Goal: Task Accomplishment & Management: Use online tool/utility

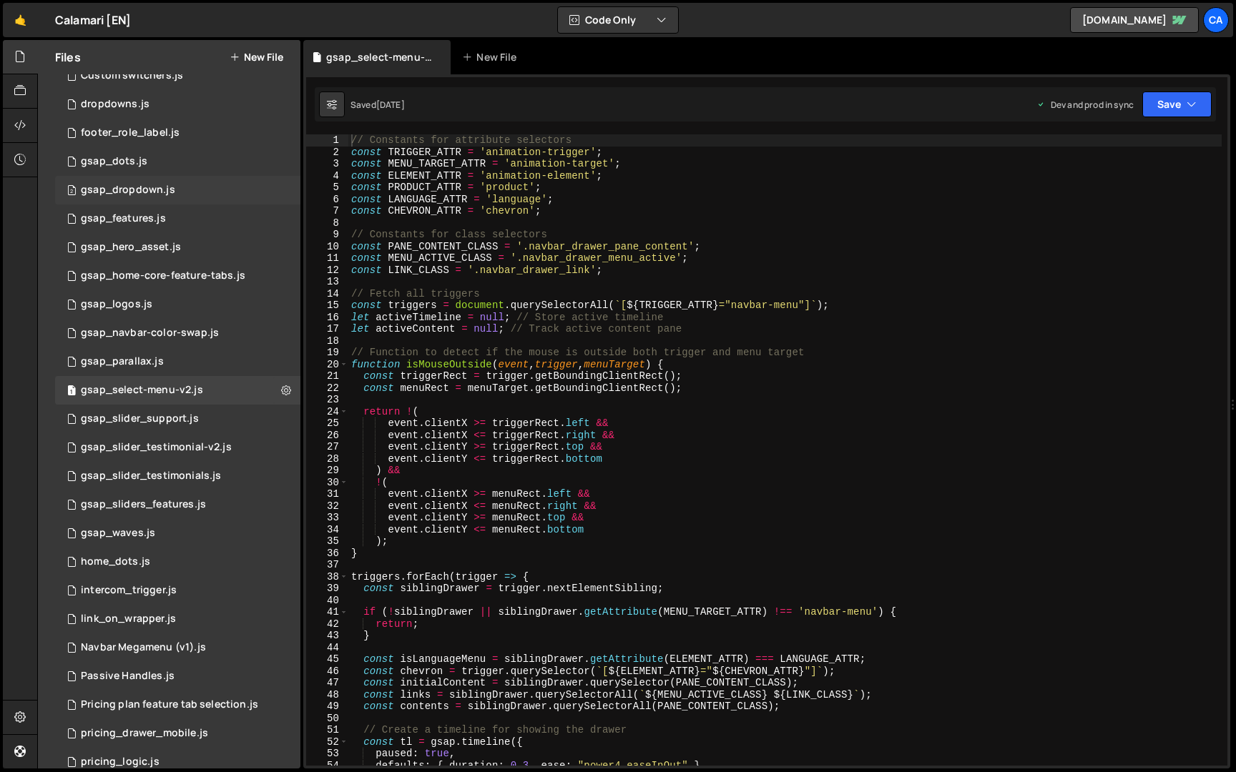
scroll to position [230, 0]
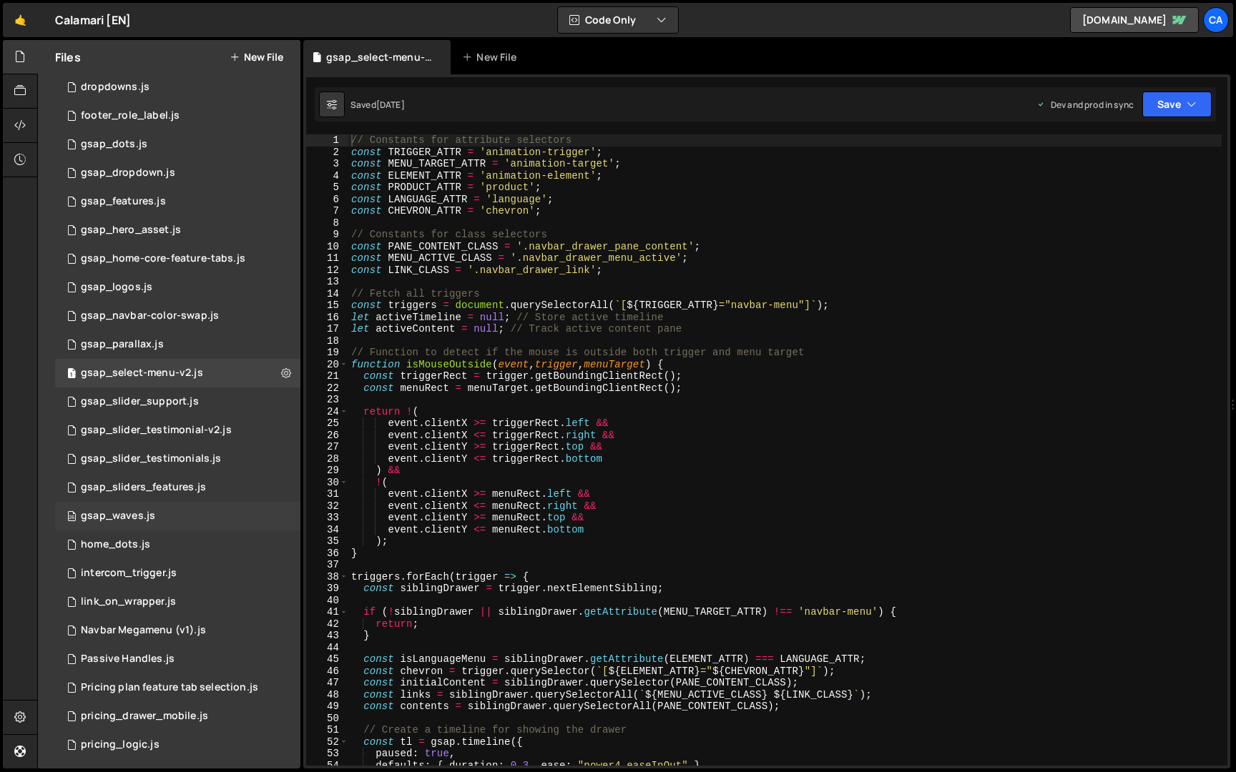
click at [142, 526] on div "26 gsap_waves.js 0" at bounding box center [177, 516] width 245 height 29
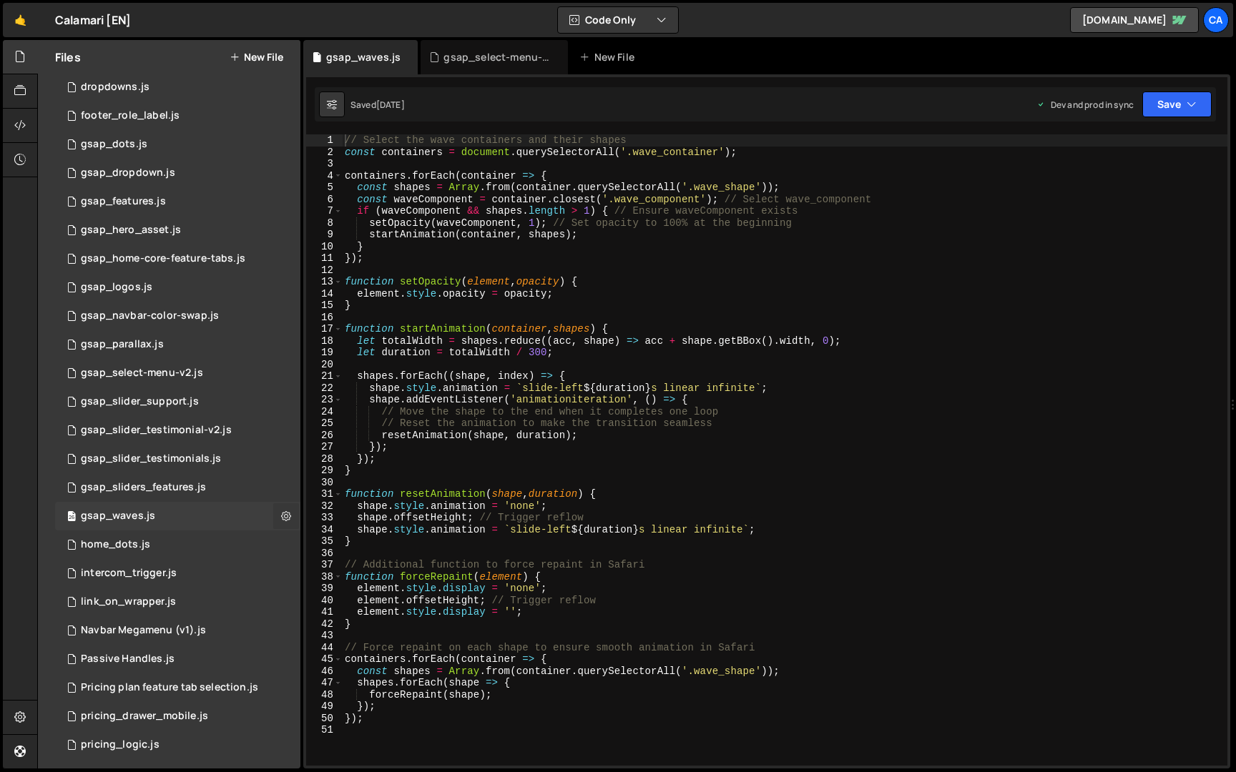
click at [281, 511] on icon at bounding box center [286, 516] width 10 height 14
type input "gsap_waves"
radio input "true"
checkbox input "true"
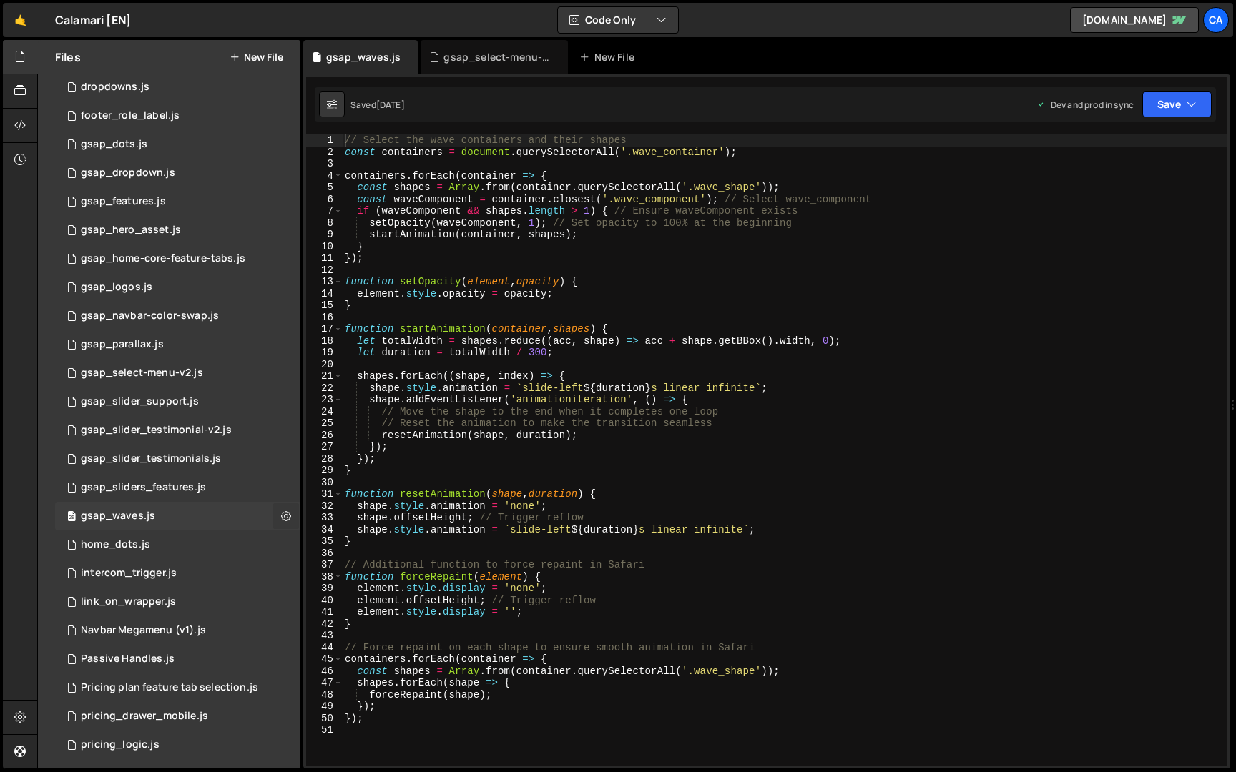
checkbox input "true"
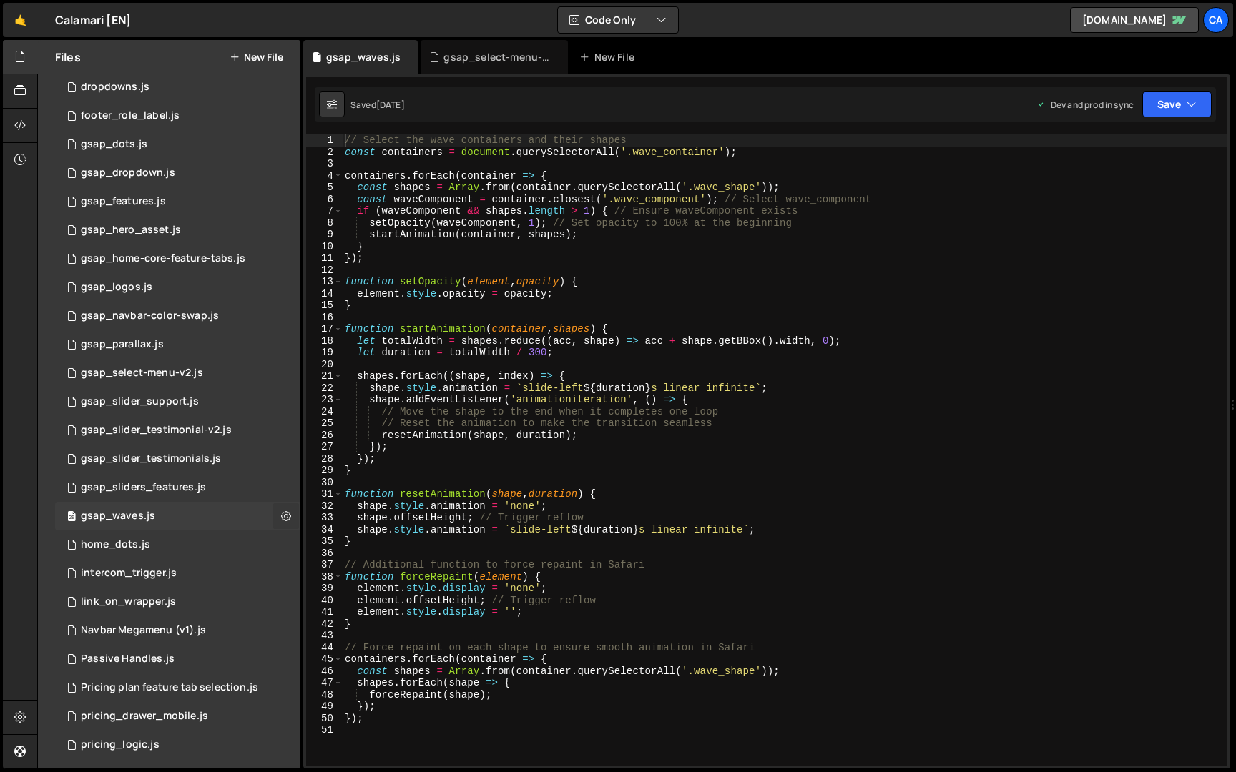
checkbox input "true"
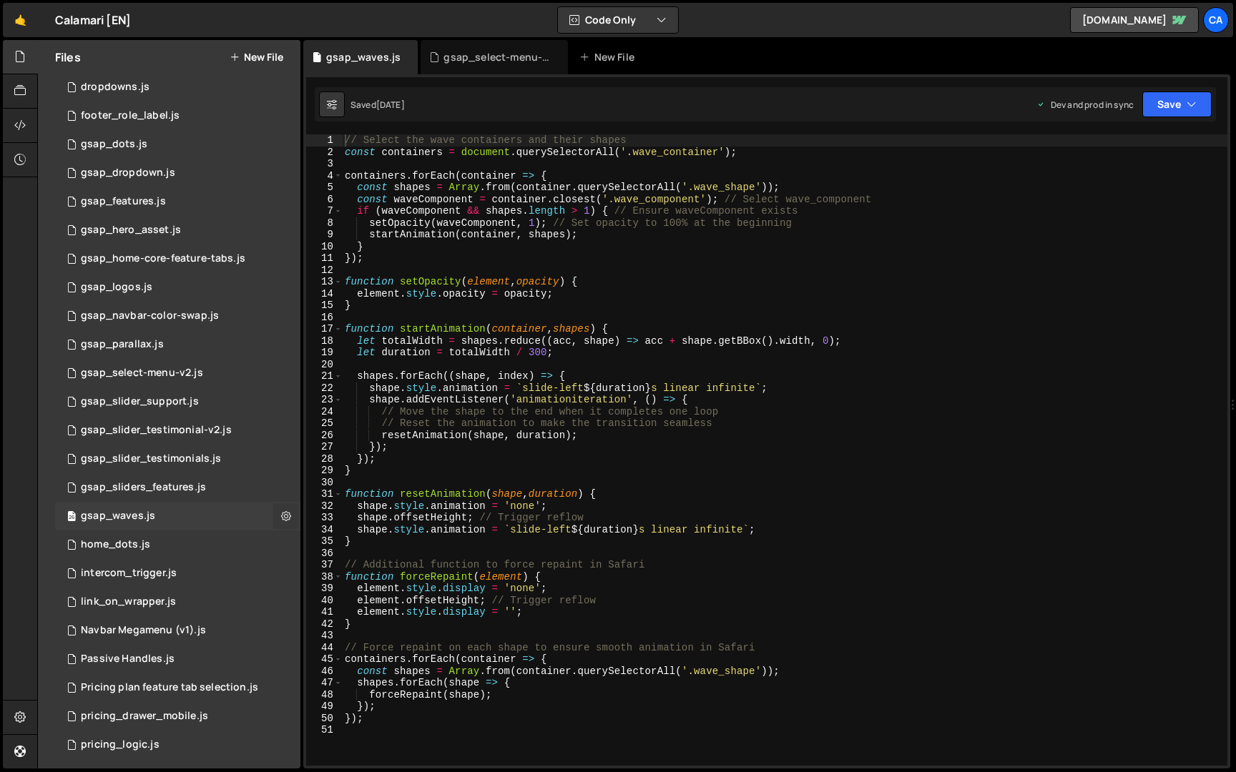
checkbox input "true"
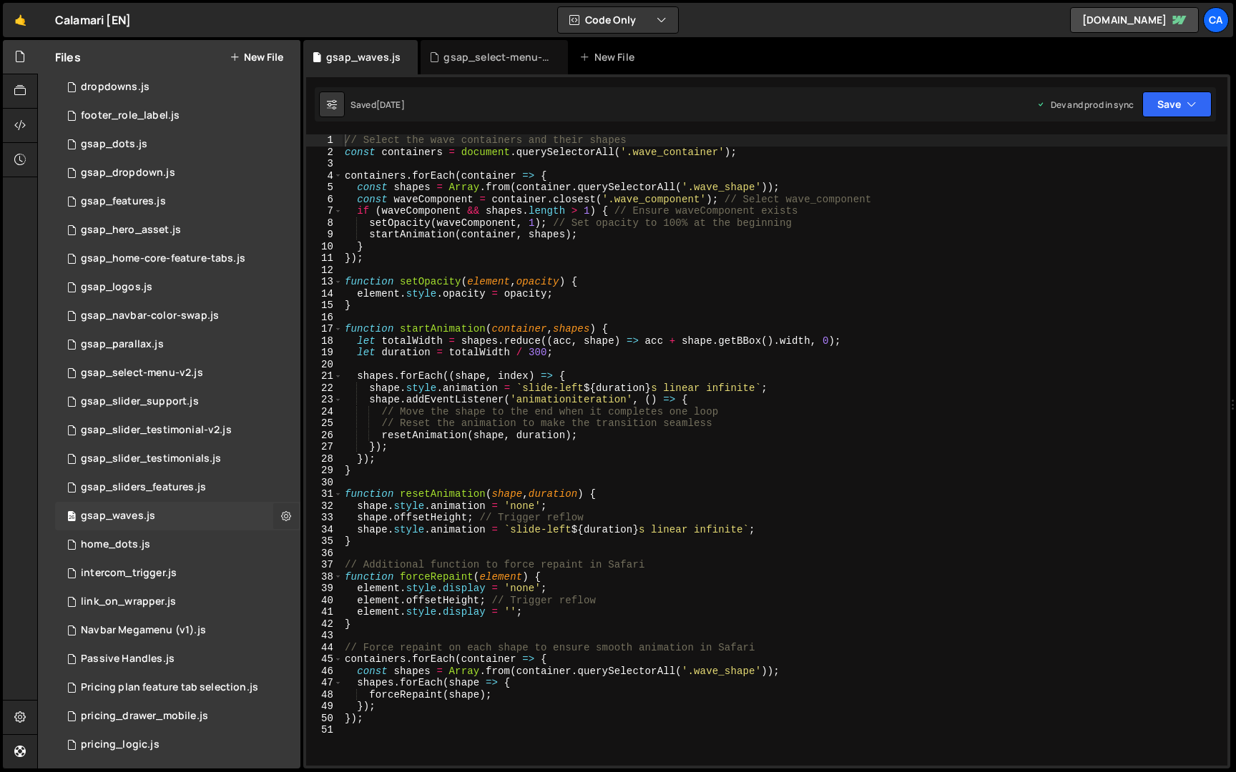
checkbox input "true"
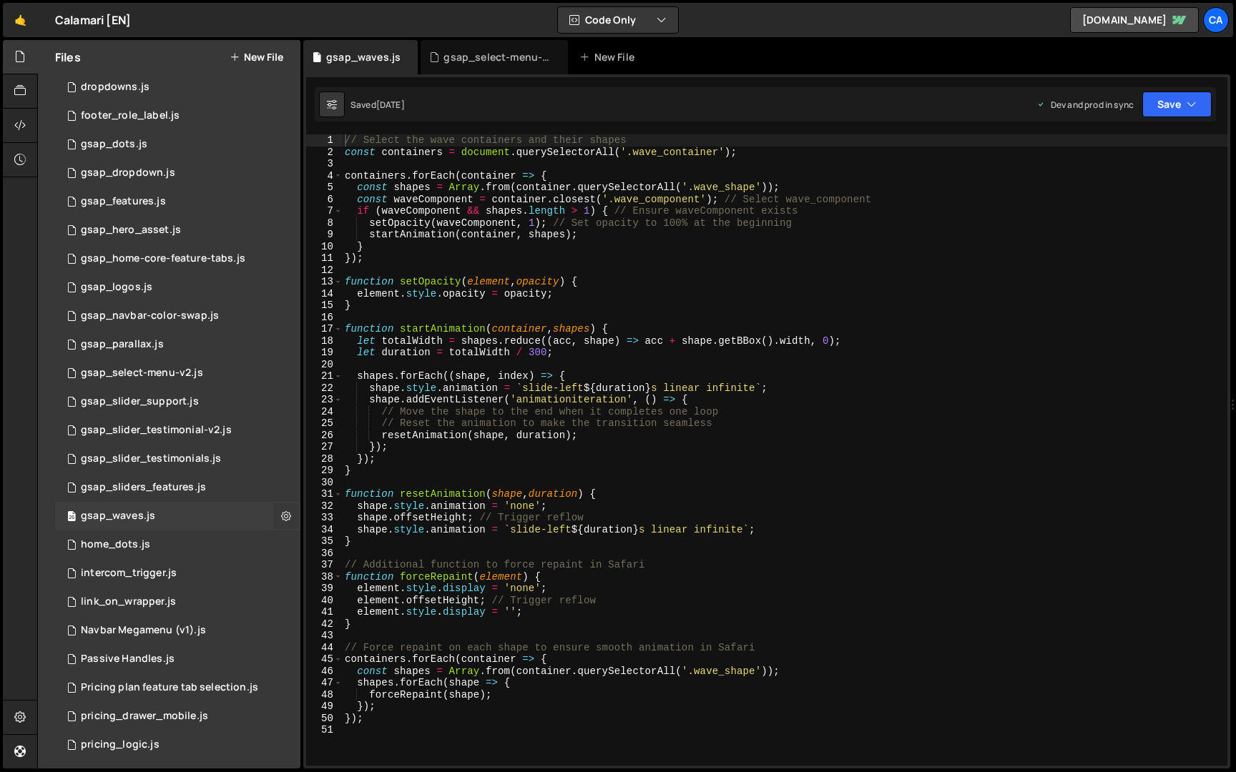
checkbox input "true"
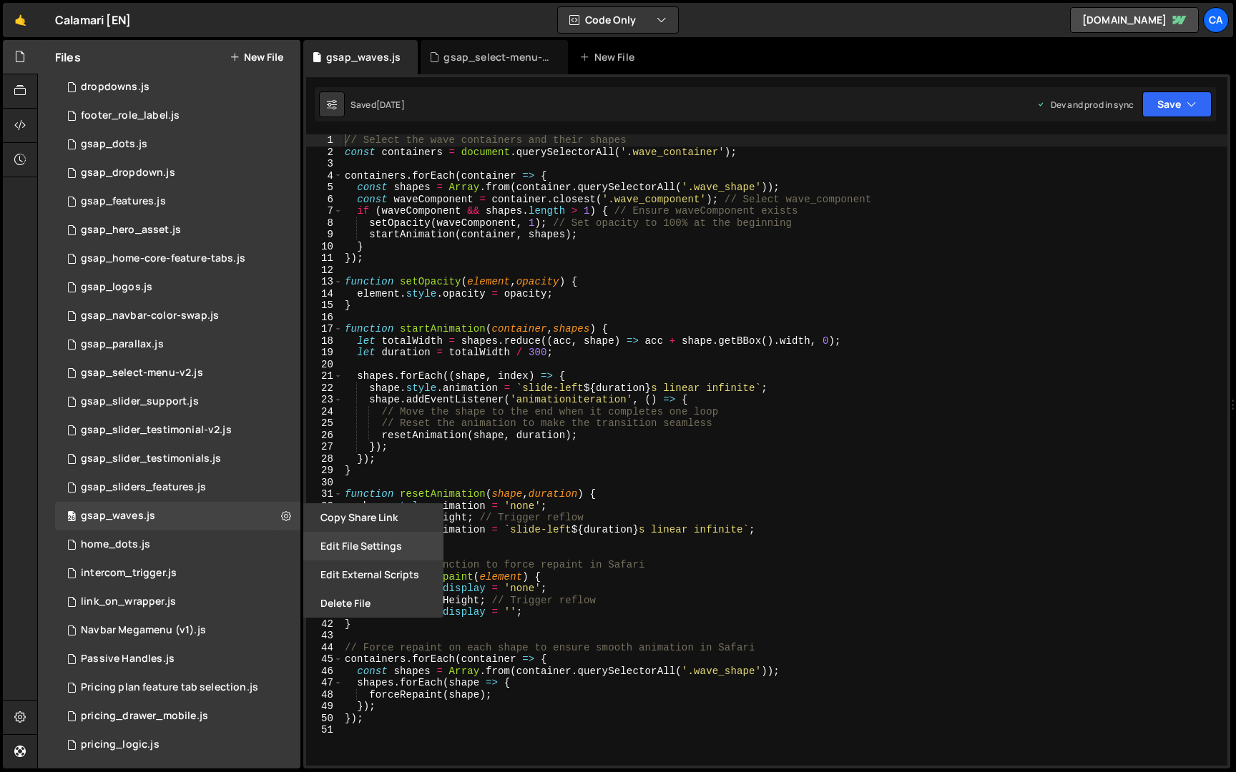
click at [367, 542] on button "Edit File Settings" at bounding box center [373, 546] width 140 height 29
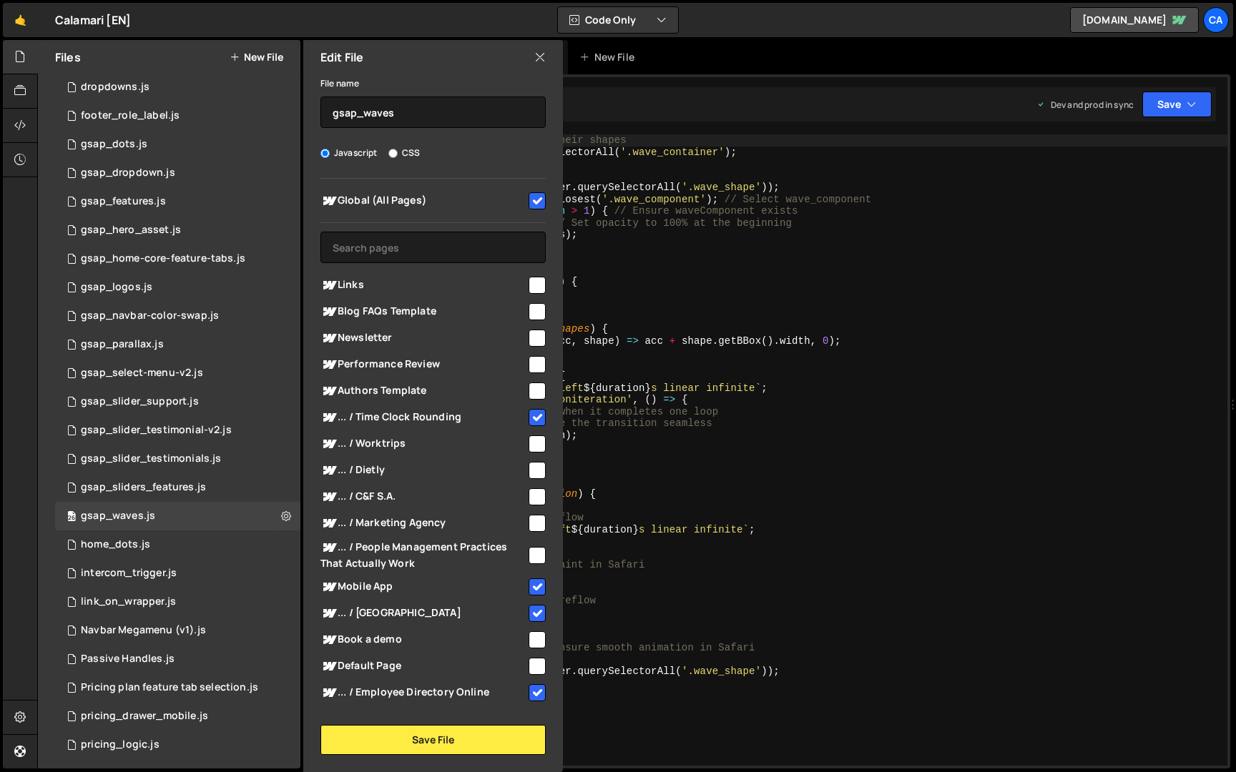
click at [528, 415] on input "checkbox" at bounding box center [536, 417] width 17 height 17
checkbox input "false"
click at [533, 588] on input "checkbox" at bounding box center [536, 587] width 17 height 17
checkbox input "false"
click at [533, 616] on input "checkbox" at bounding box center [536, 613] width 17 height 17
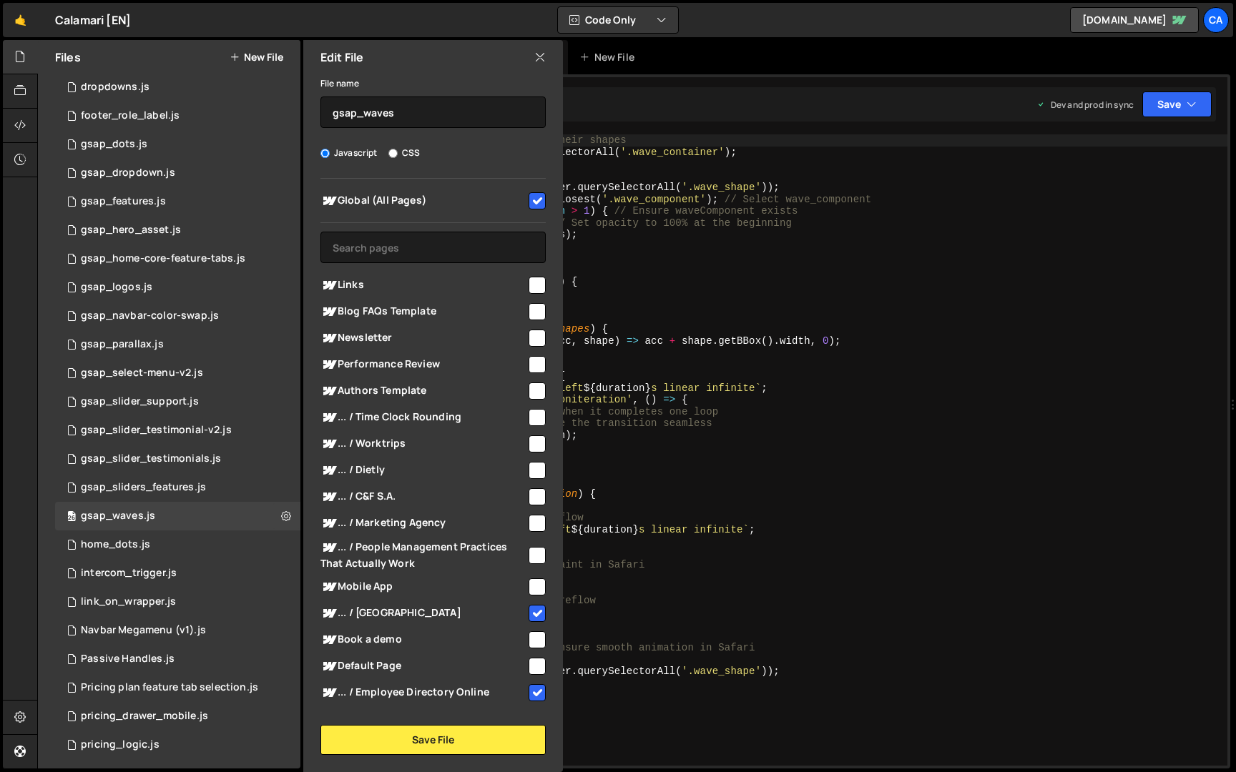
checkbox input "false"
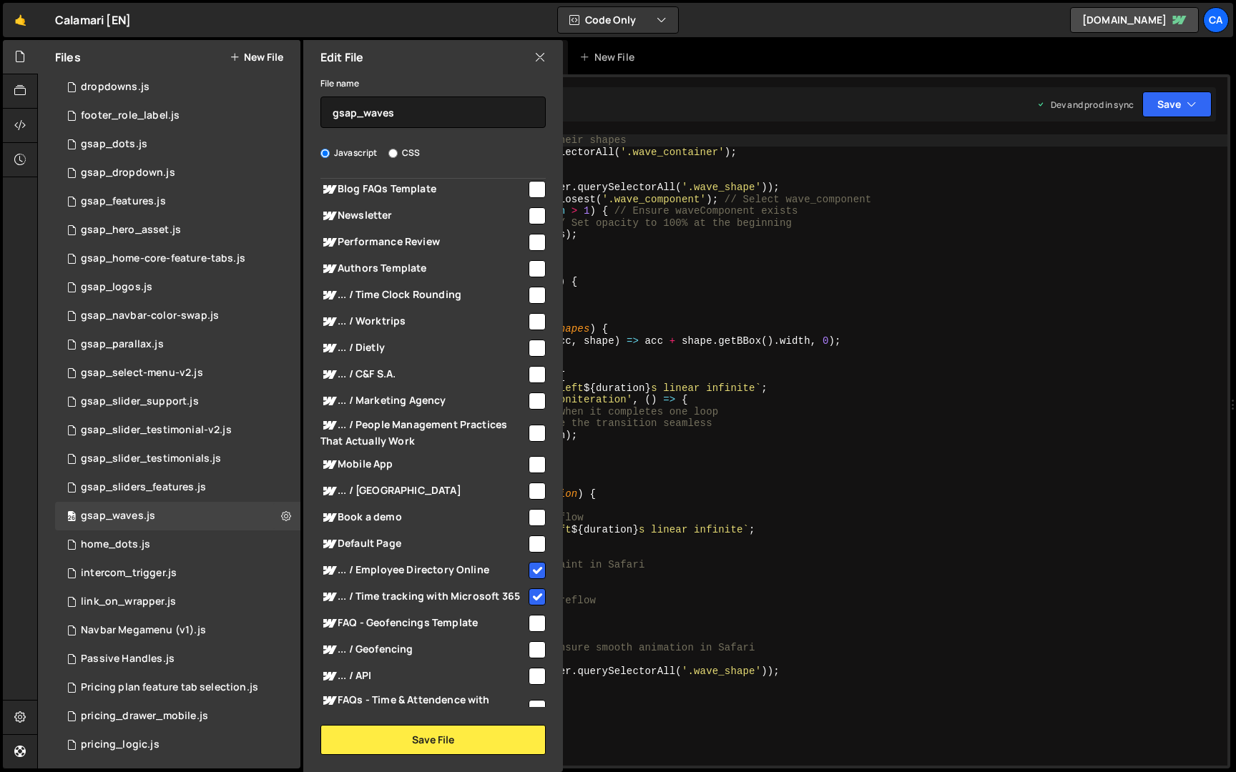
click at [536, 571] on input "checkbox" at bounding box center [536, 570] width 17 height 17
checkbox input "false"
click at [536, 601] on input "checkbox" at bounding box center [536, 597] width 17 height 17
checkbox input "false"
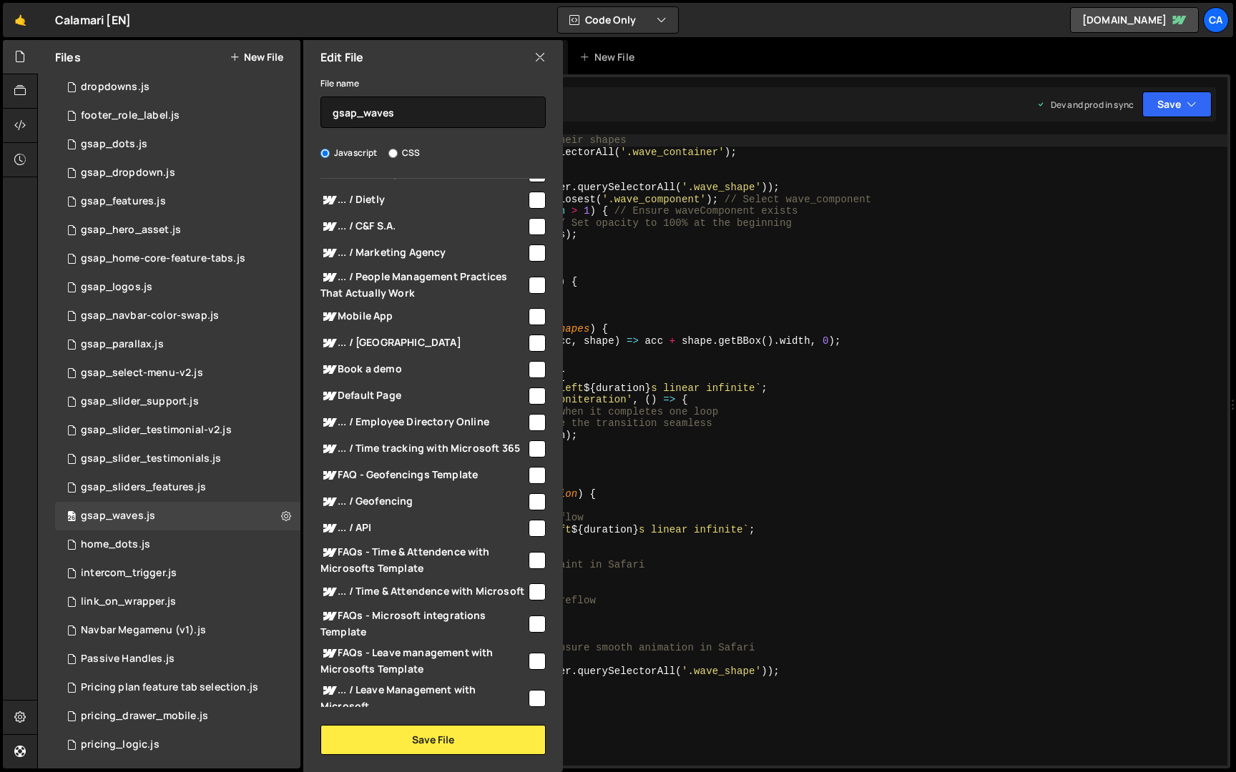
scroll to position [830, 0]
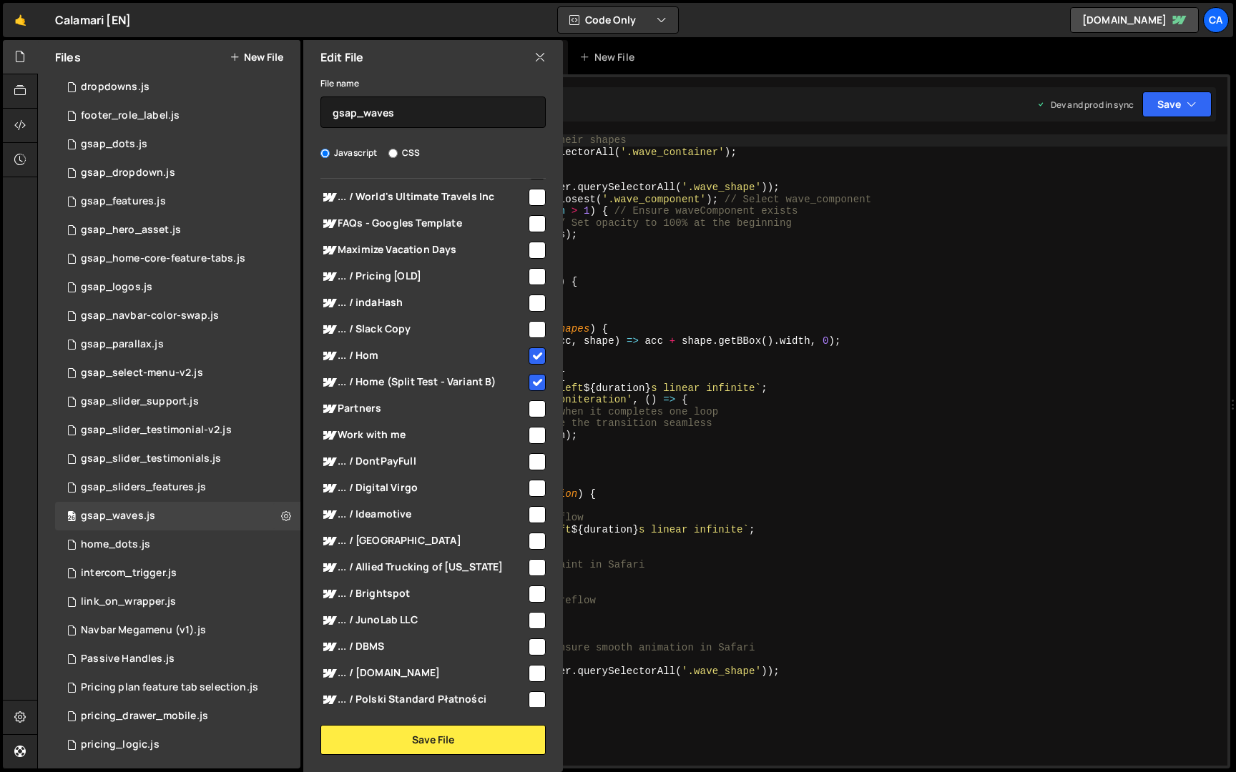
click at [534, 365] on input "checkbox" at bounding box center [536, 356] width 17 height 17
checkbox input "false"
click at [533, 391] on input "checkbox" at bounding box center [536, 382] width 17 height 17
checkbox input "false"
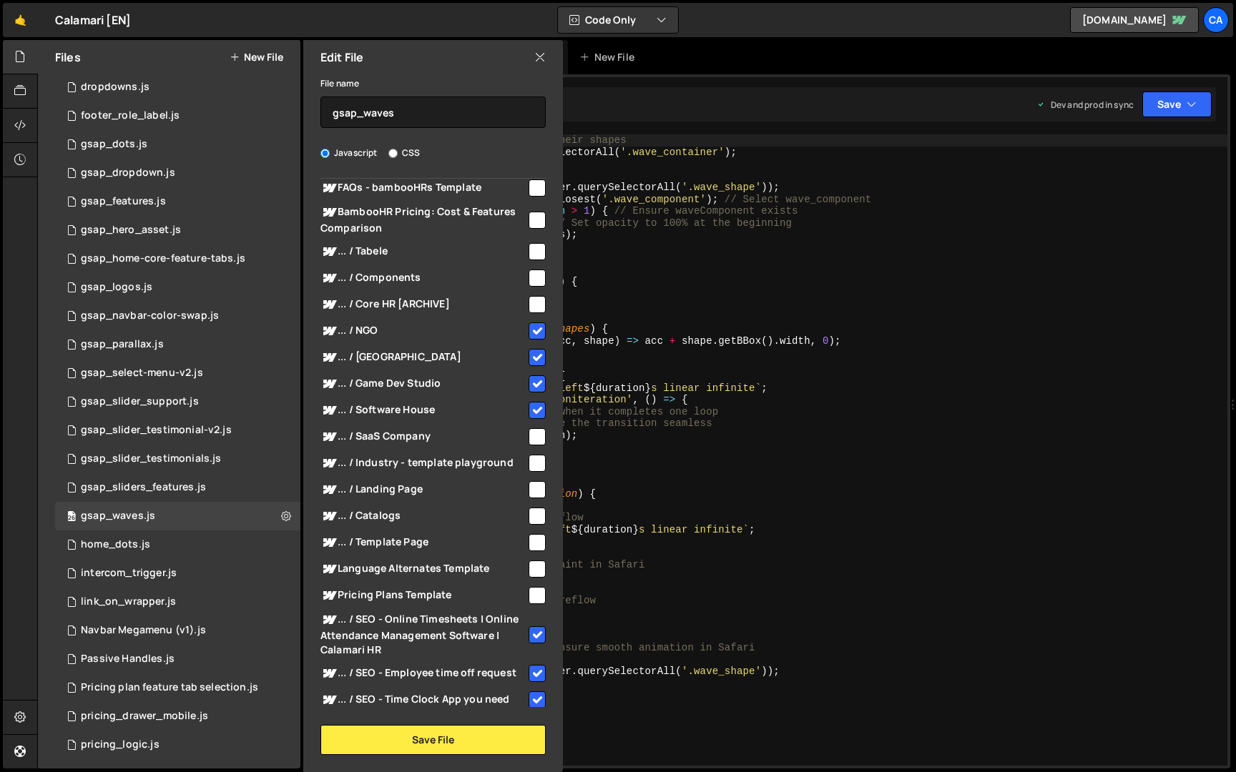
scroll to position [2007, 0]
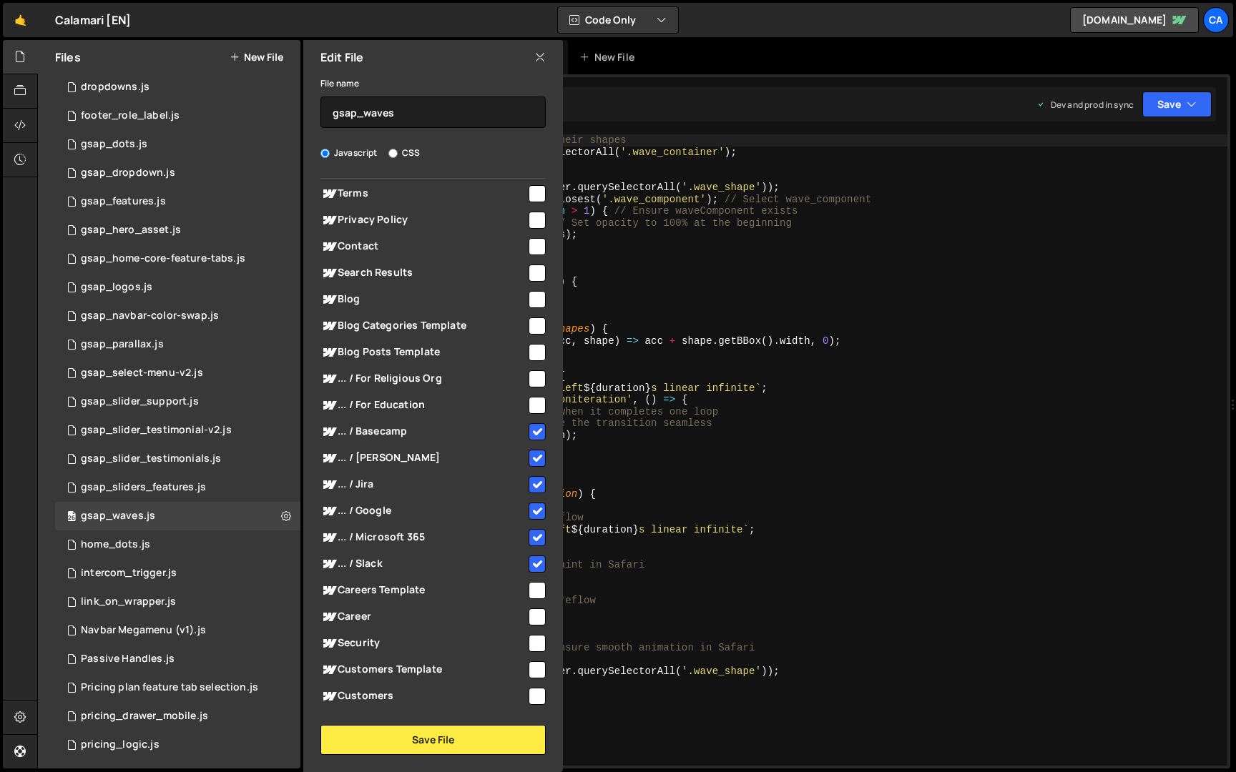
click at [531, 436] on input "checkbox" at bounding box center [536, 431] width 17 height 17
checkbox input "false"
click at [531, 467] on input "checkbox" at bounding box center [536, 458] width 17 height 17
checkbox input "false"
click at [530, 493] on input "checkbox" at bounding box center [536, 484] width 17 height 17
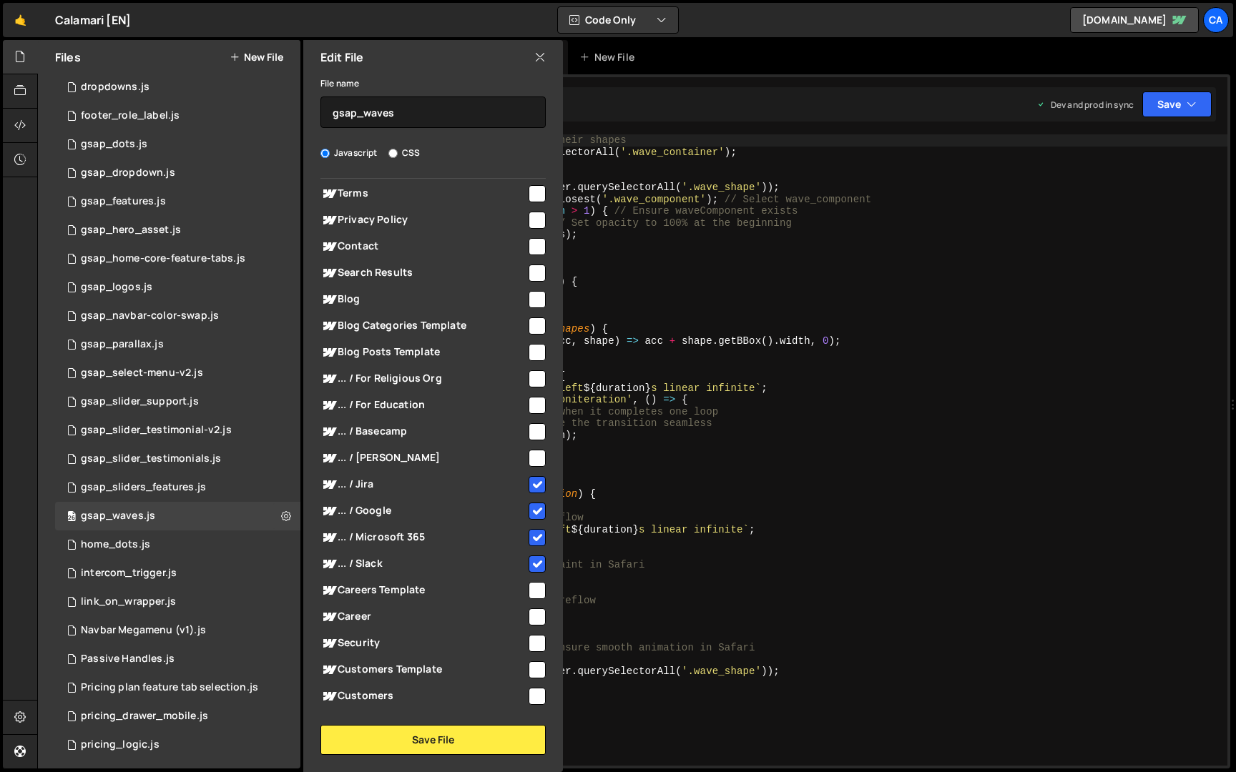
checkbox input "false"
click at [530, 520] on input "checkbox" at bounding box center [536, 511] width 17 height 17
checkbox input "false"
click at [530, 546] on input "checkbox" at bounding box center [536, 537] width 17 height 17
checkbox input "false"
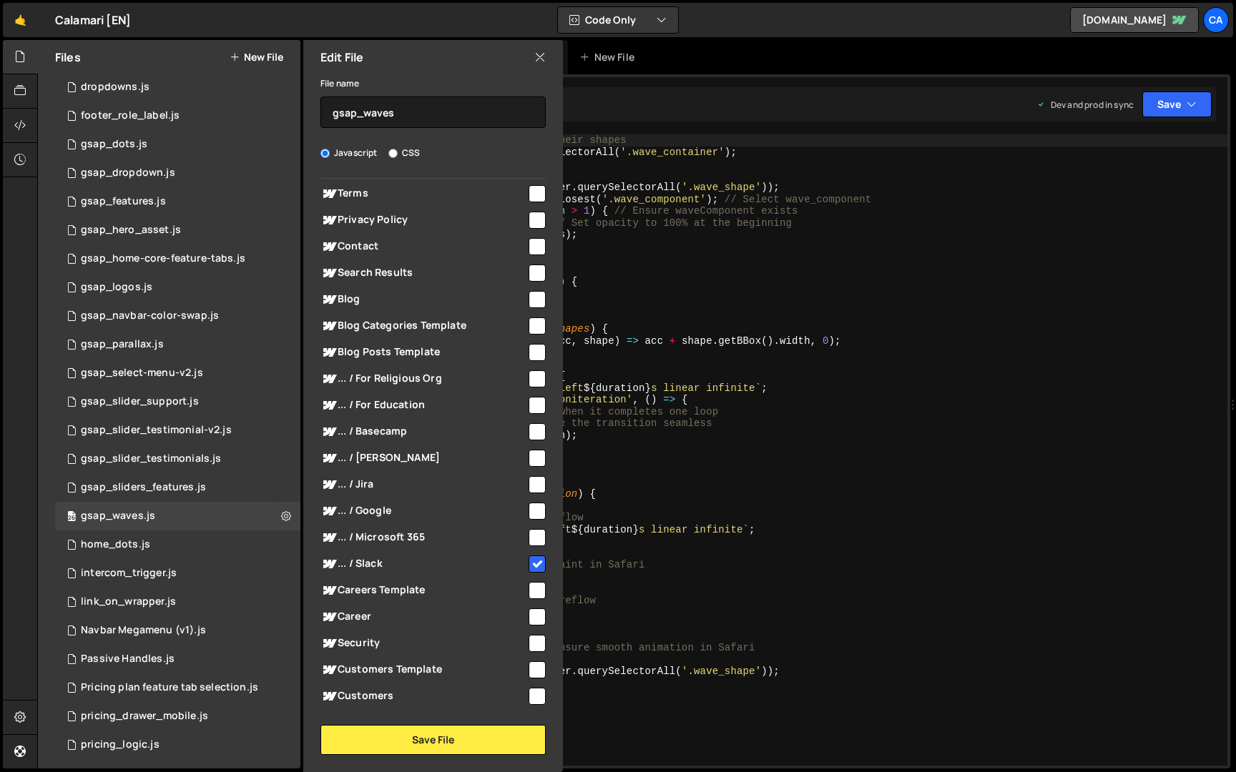
click at [530, 573] on input "checkbox" at bounding box center [536, 564] width 17 height 17
checkbox input "false"
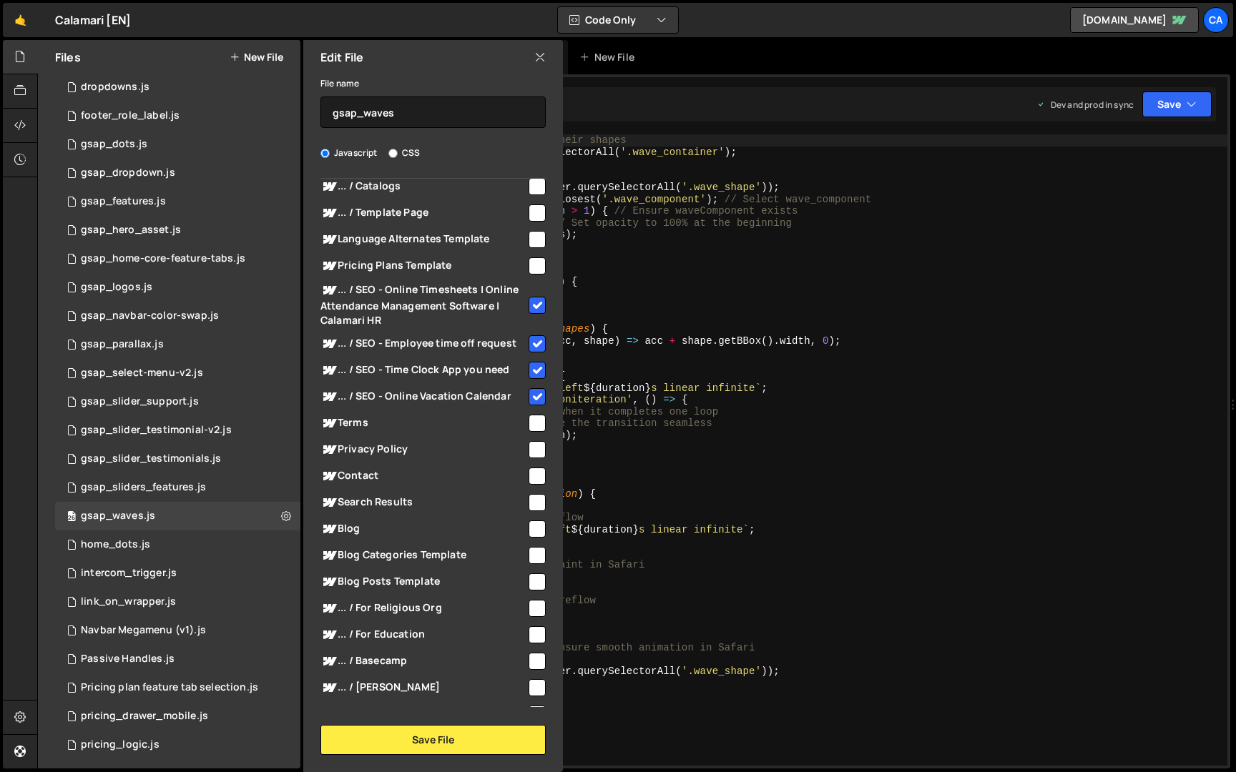
click at [534, 405] on input "checkbox" at bounding box center [536, 396] width 17 height 17
checkbox input "false"
click at [534, 379] on input "checkbox" at bounding box center [536, 370] width 17 height 17
checkbox input "false"
click at [533, 348] on input "checkbox" at bounding box center [536, 343] width 17 height 17
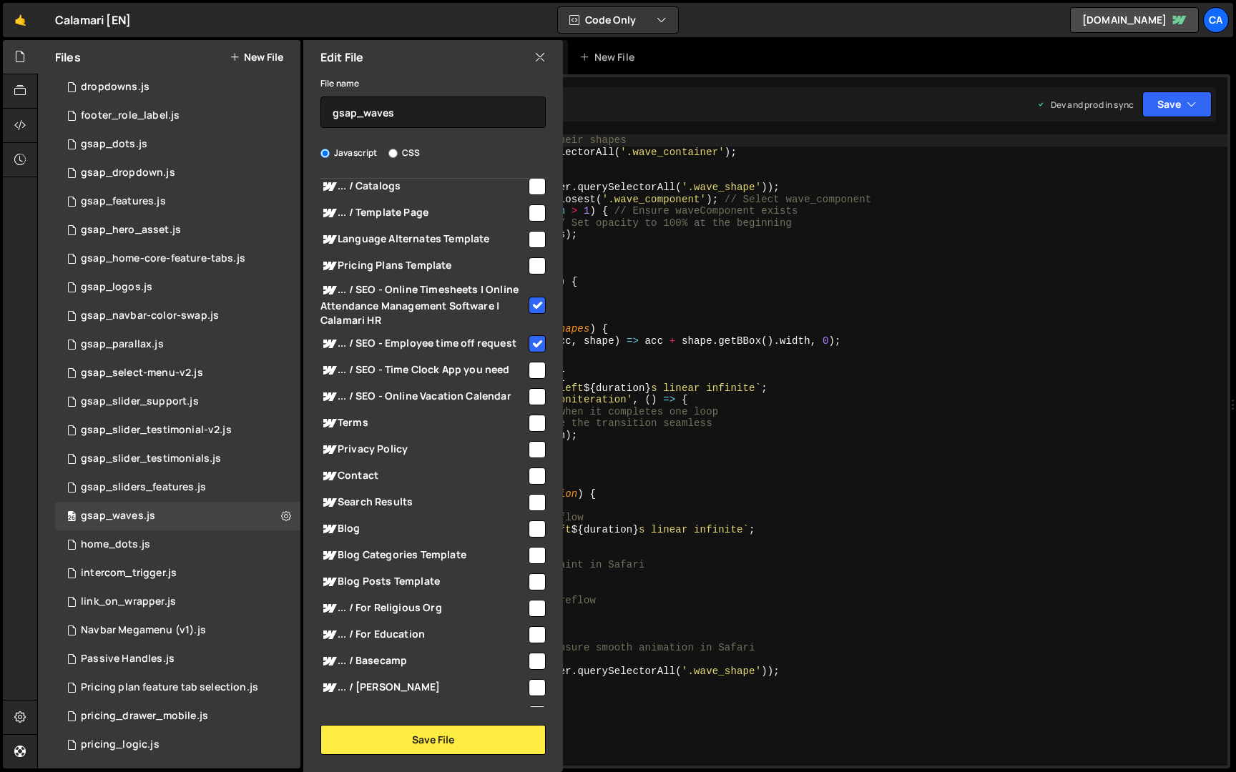
checkbox input "false"
click at [533, 314] on input "checkbox" at bounding box center [536, 305] width 17 height 17
checkbox input "false"
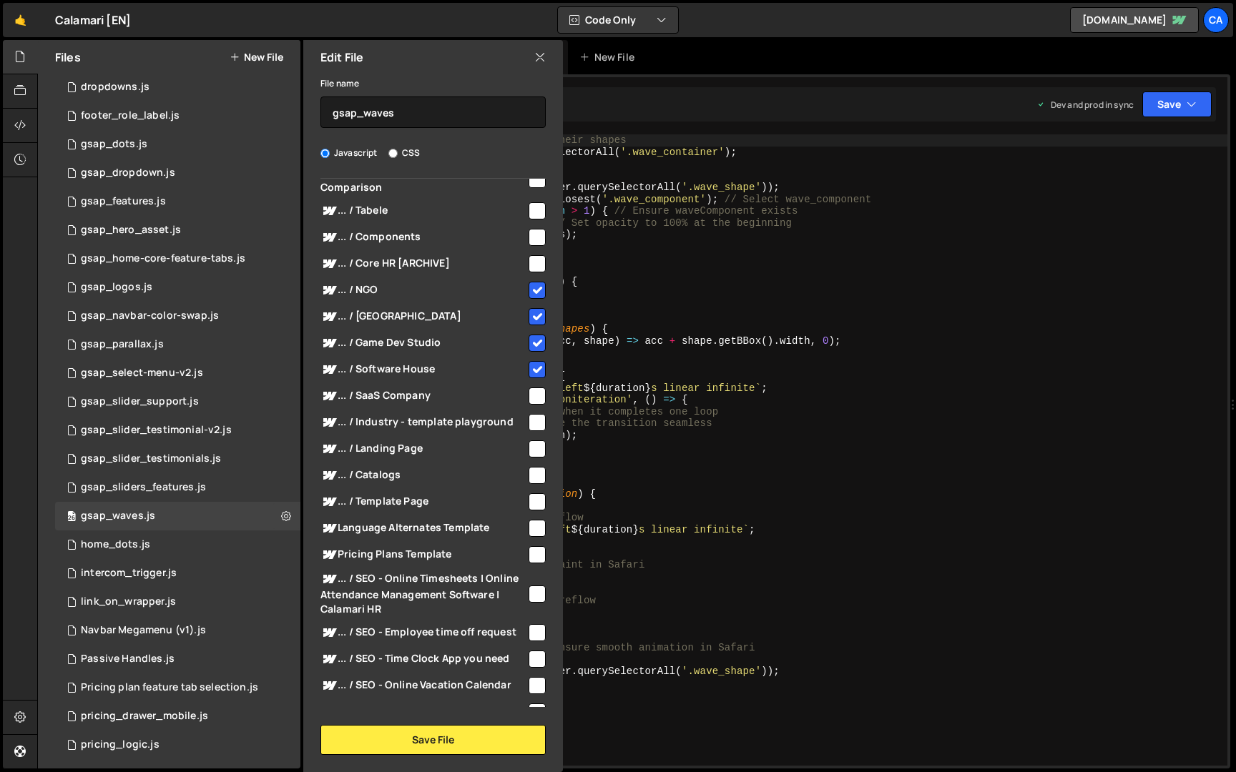
scroll to position [1471, 0]
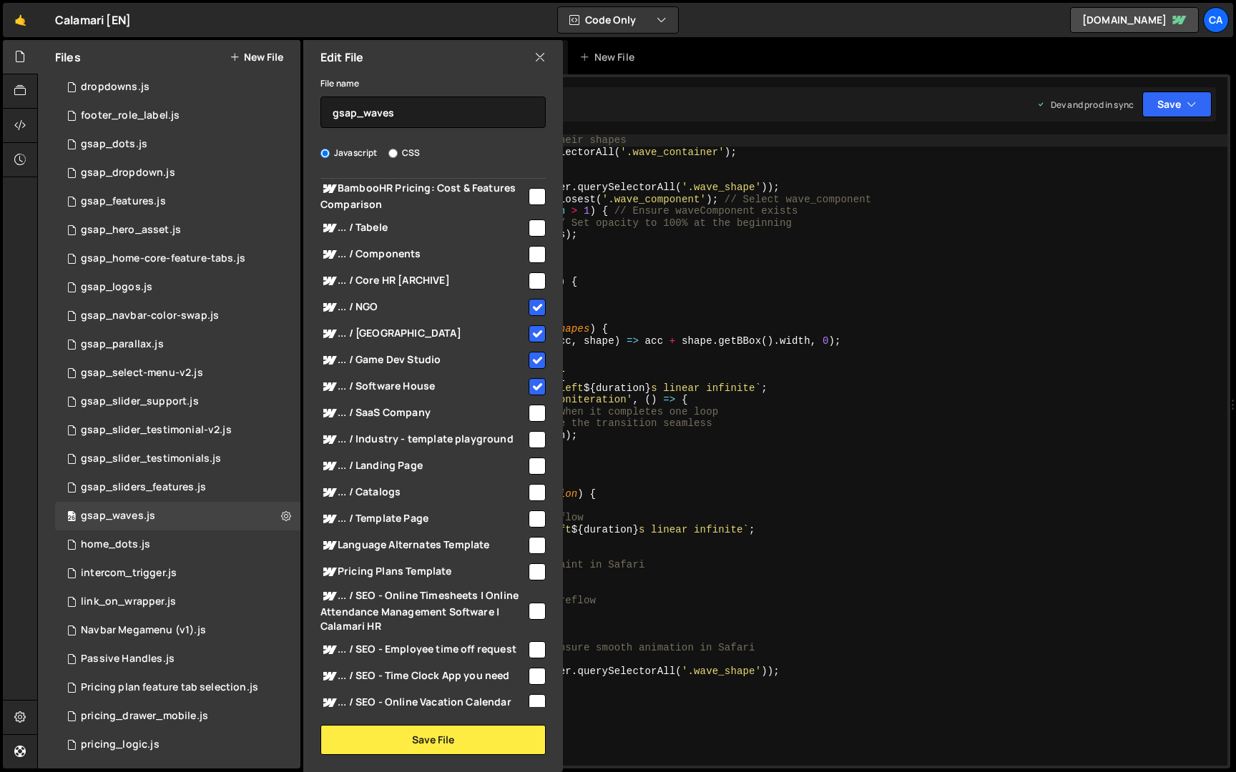
click at [529, 314] on input "checkbox" at bounding box center [536, 307] width 17 height 17
checkbox input "false"
click at [529, 343] on input "checkbox" at bounding box center [536, 333] width 17 height 17
checkbox input "false"
click at [529, 369] on input "checkbox" at bounding box center [536, 360] width 17 height 17
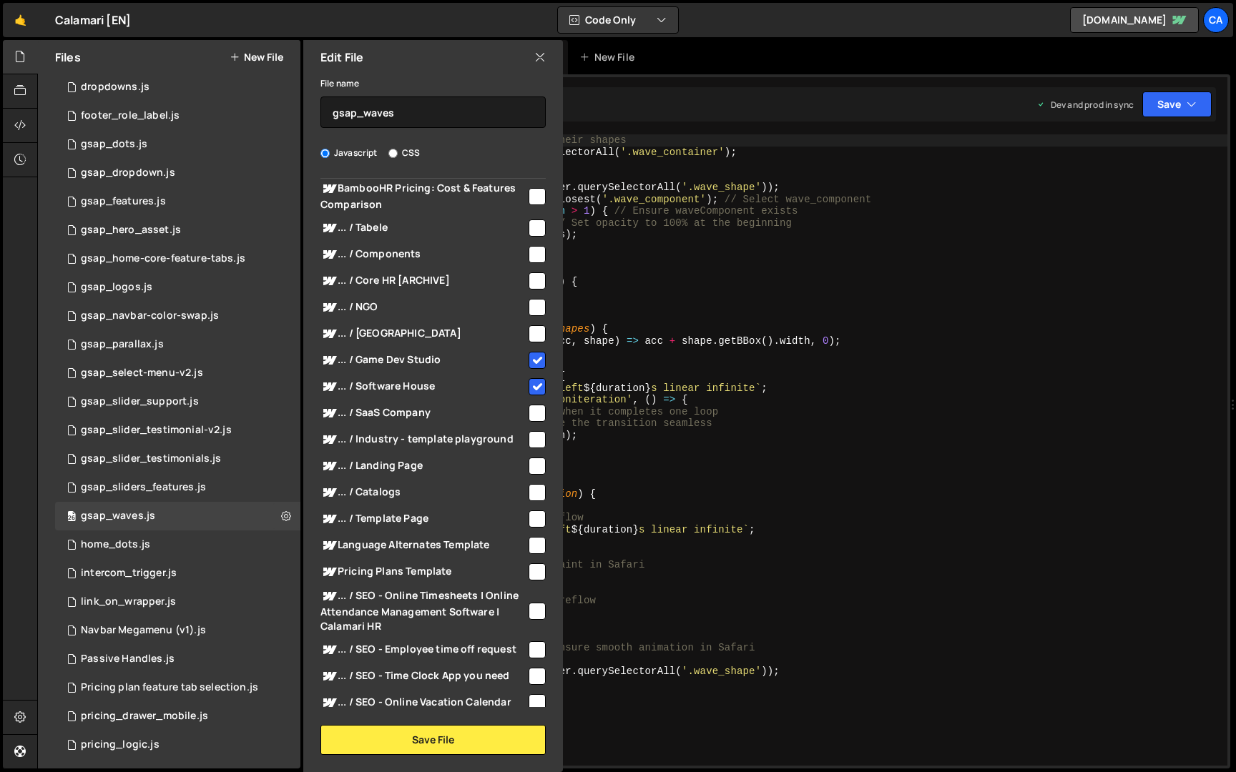
checkbox input "false"
click at [530, 395] on input "checkbox" at bounding box center [536, 386] width 17 height 17
checkbox input "false"
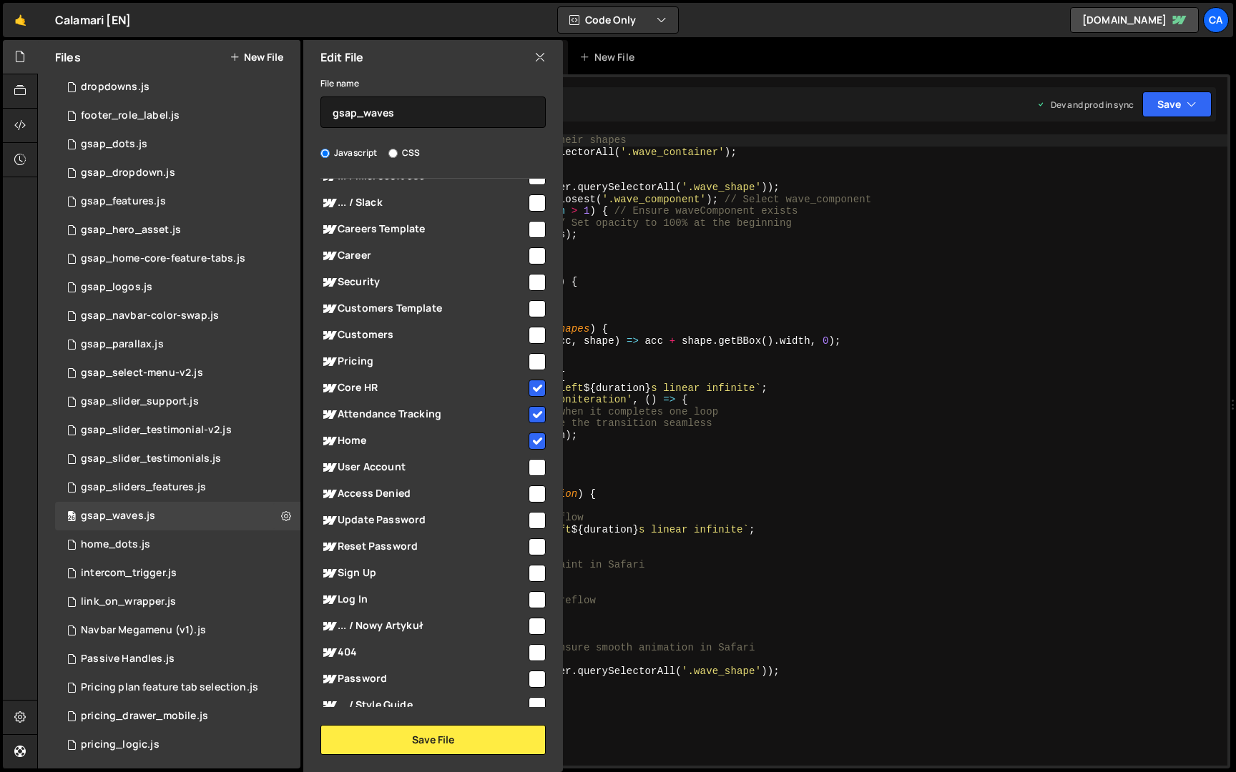
scroll to position [2437, 0]
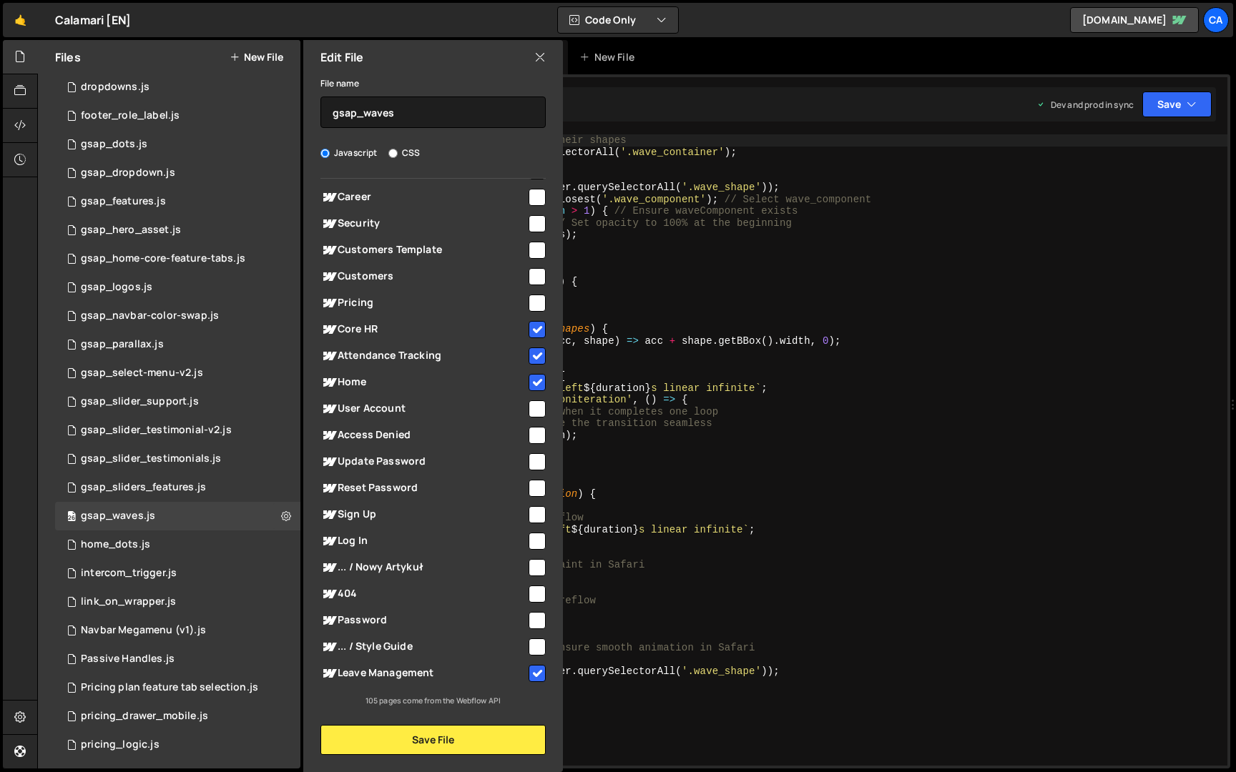
click at [533, 334] on input "checkbox" at bounding box center [536, 329] width 17 height 17
checkbox input "false"
click at [533, 348] on input "checkbox" at bounding box center [536, 356] width 17 height 17
checkbox input "false"
click at [533, 377] on input "checkbox" at bounding box center [536, 382] width 17 height 17
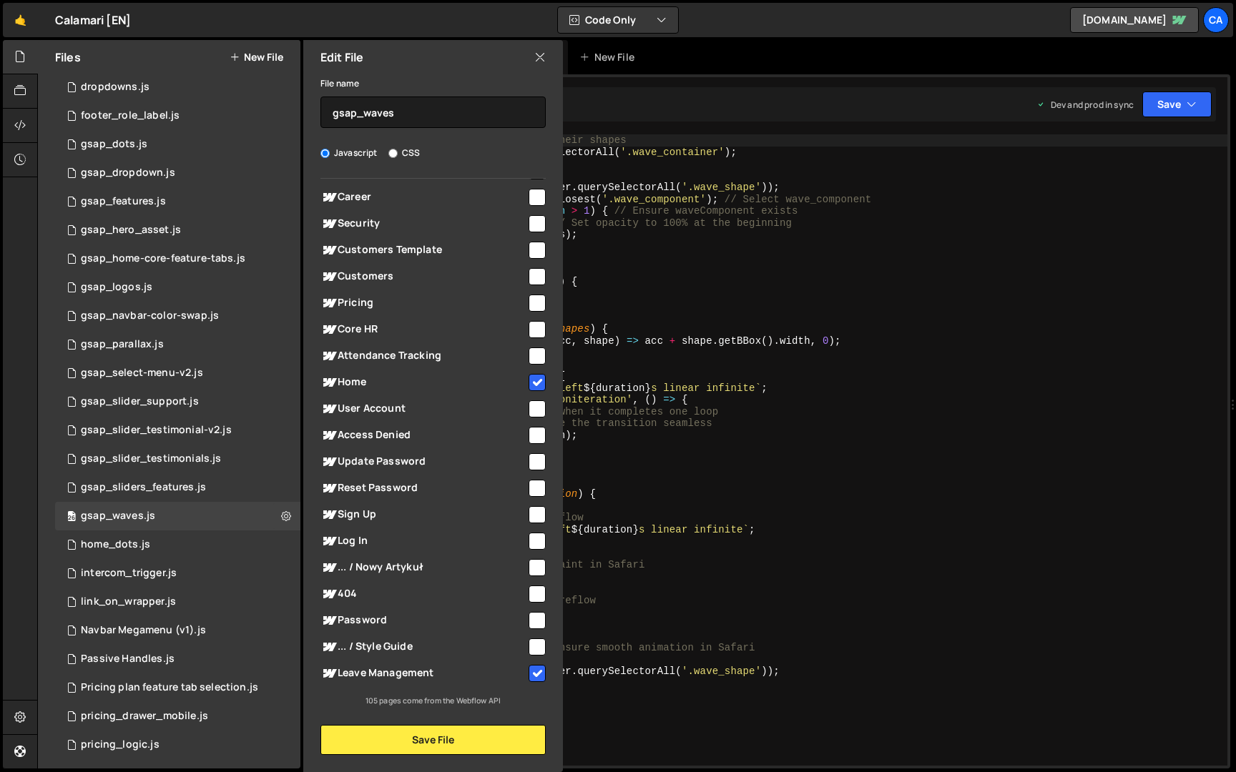
checkbox input "false"
click at [531, 671] on input "checkbox" at bounding box center [536, 673] width 17 height 17
checkbox input "false"
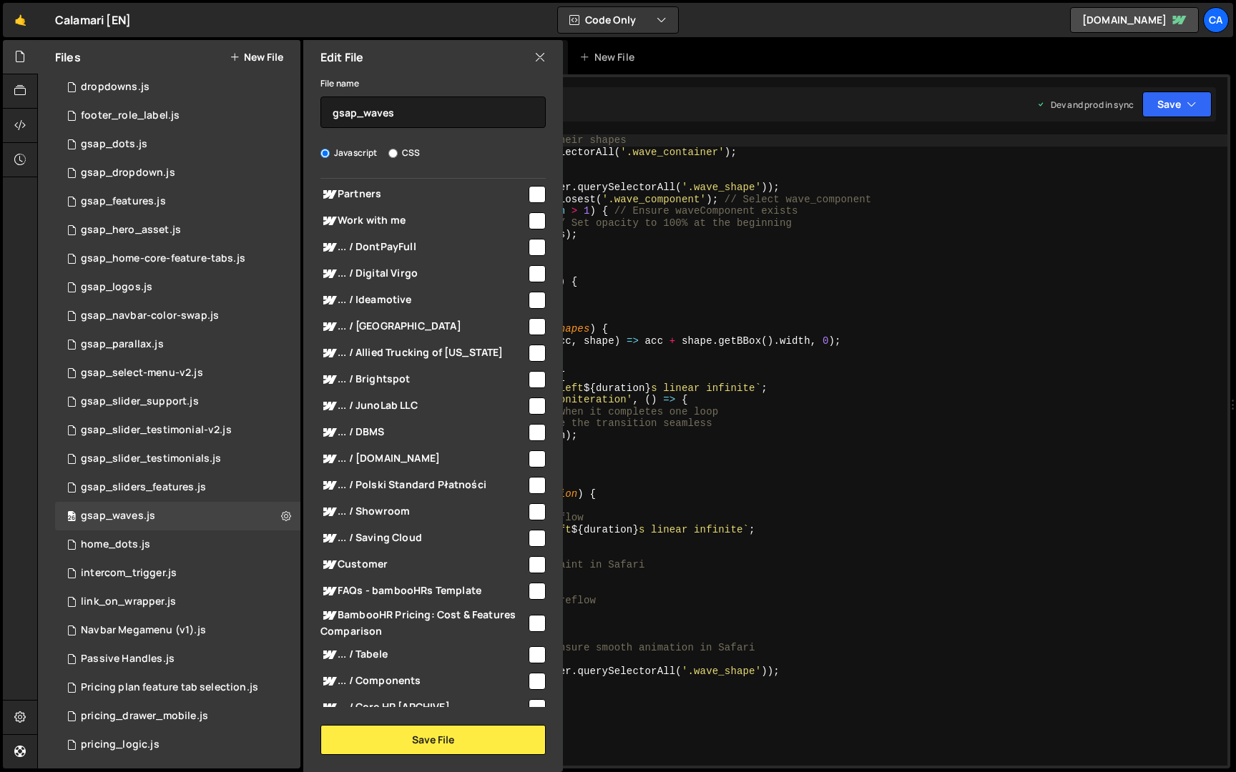
scroll to position [0, 0]
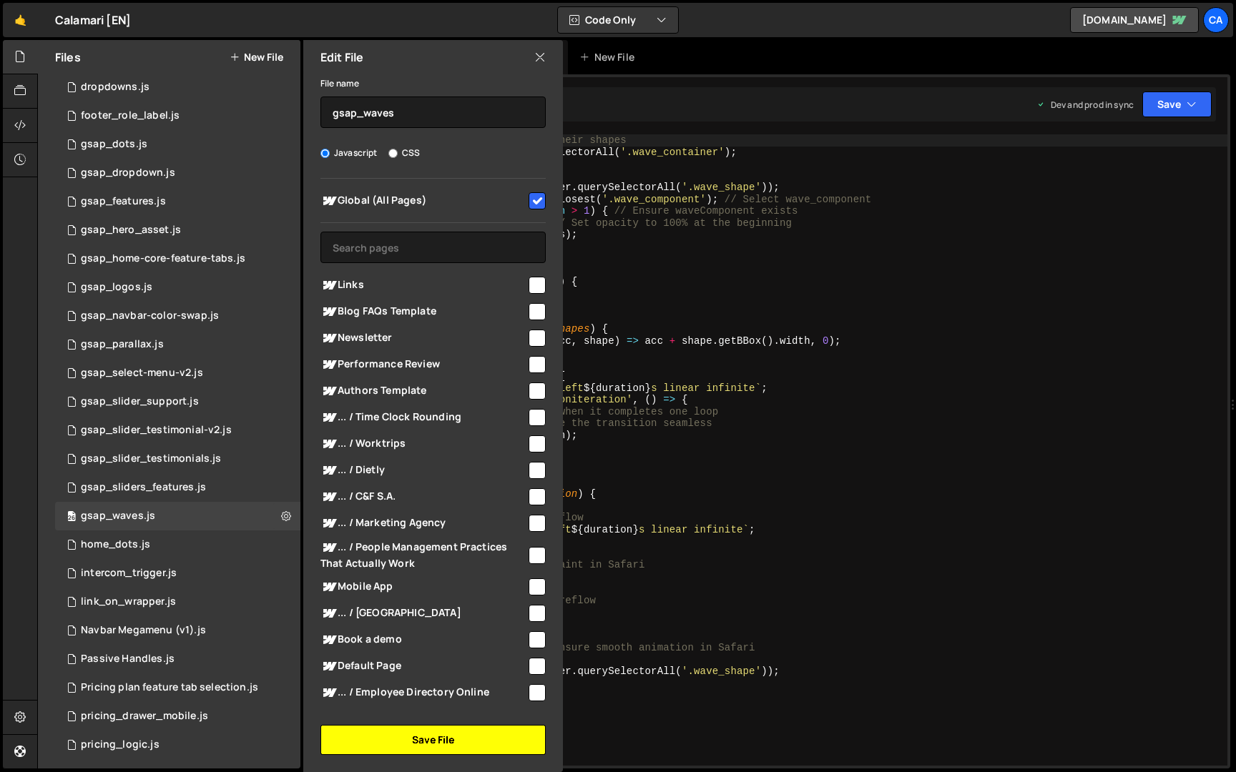
click at [493, 736] on button "Save File" at bounding box center [432, 740] width 225 height 30
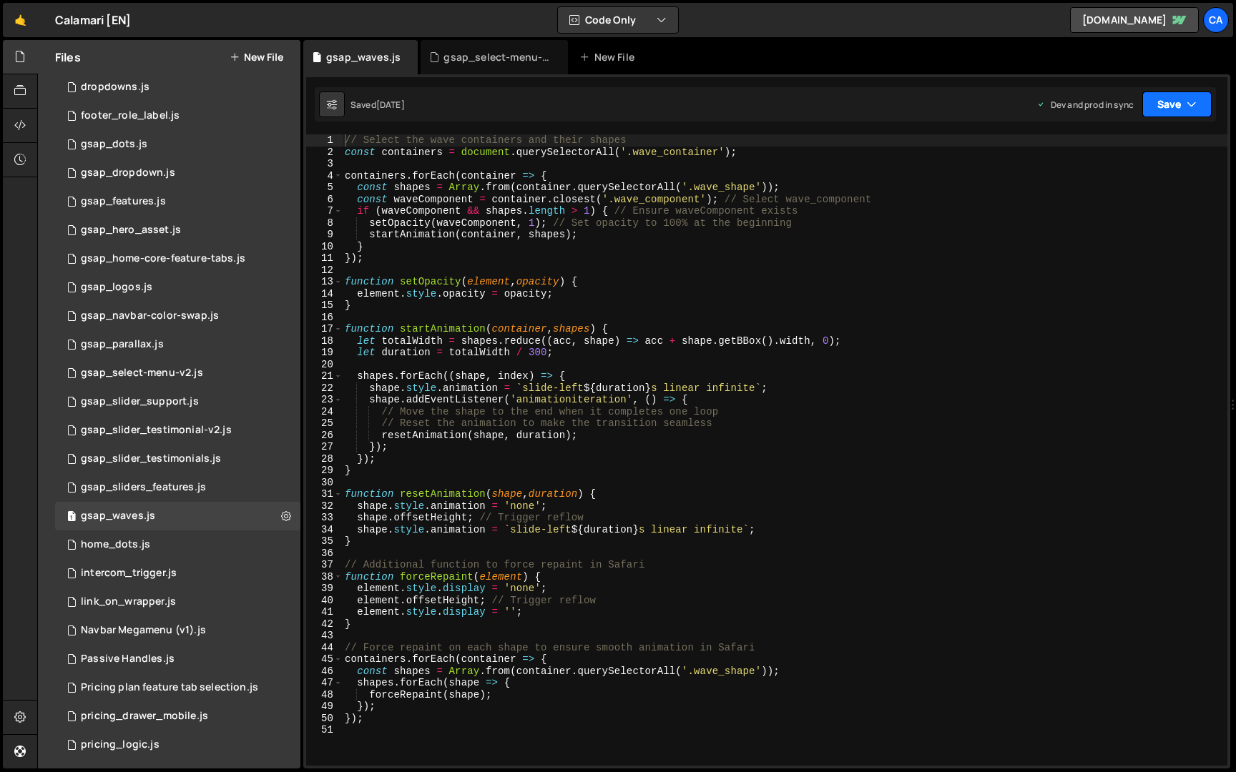
click at [1173, 106] on button "Save" at bounding box center [1176, 105] width 69 height 26
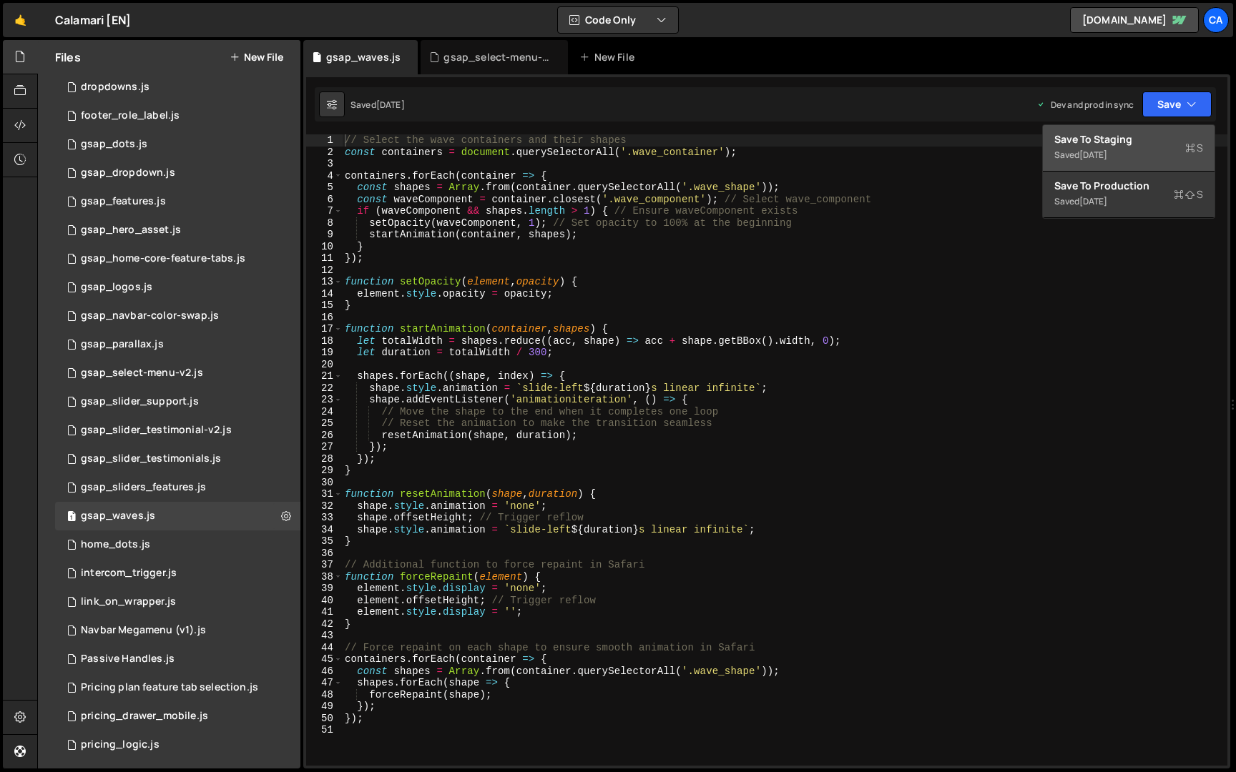
click at [1151, 150] on div "Saved [DATE]" at bounding box center [1128, 155] width 149 height 17
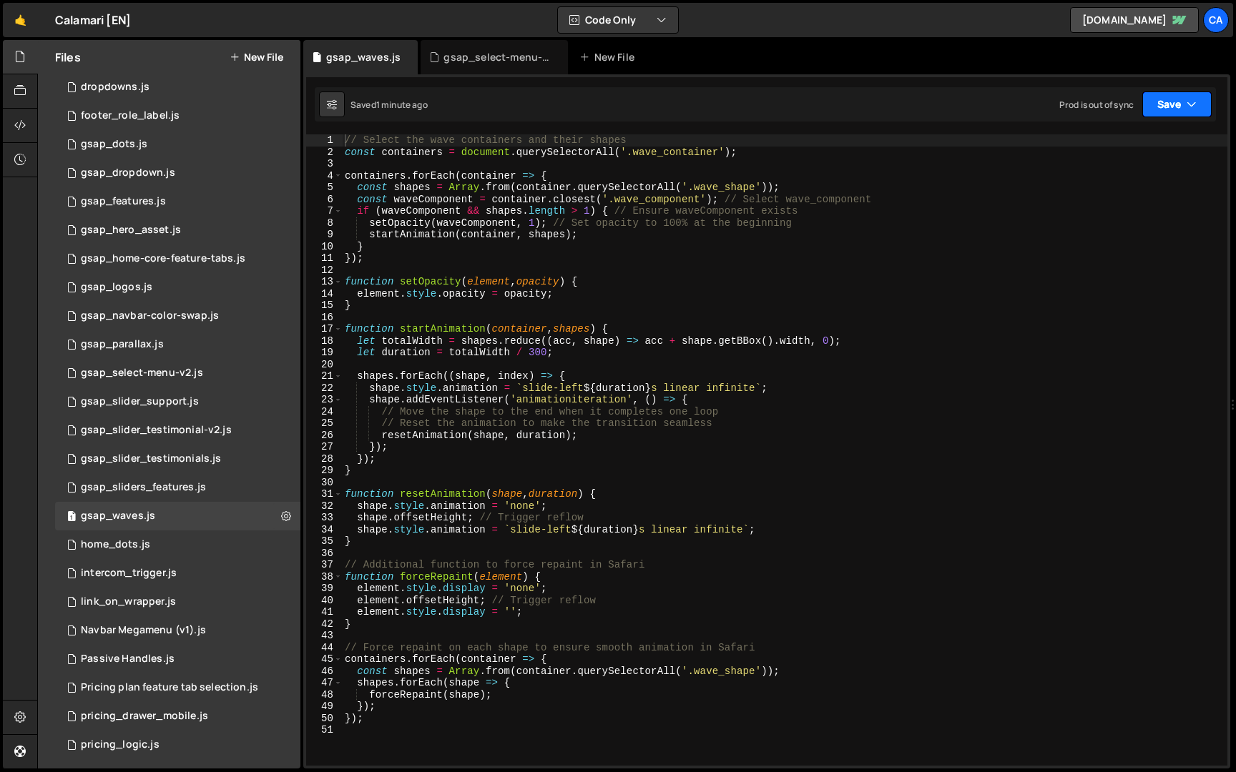
click at [1193, 107] on icon "button" at bounding box center [1191, 104] width 10 height 14
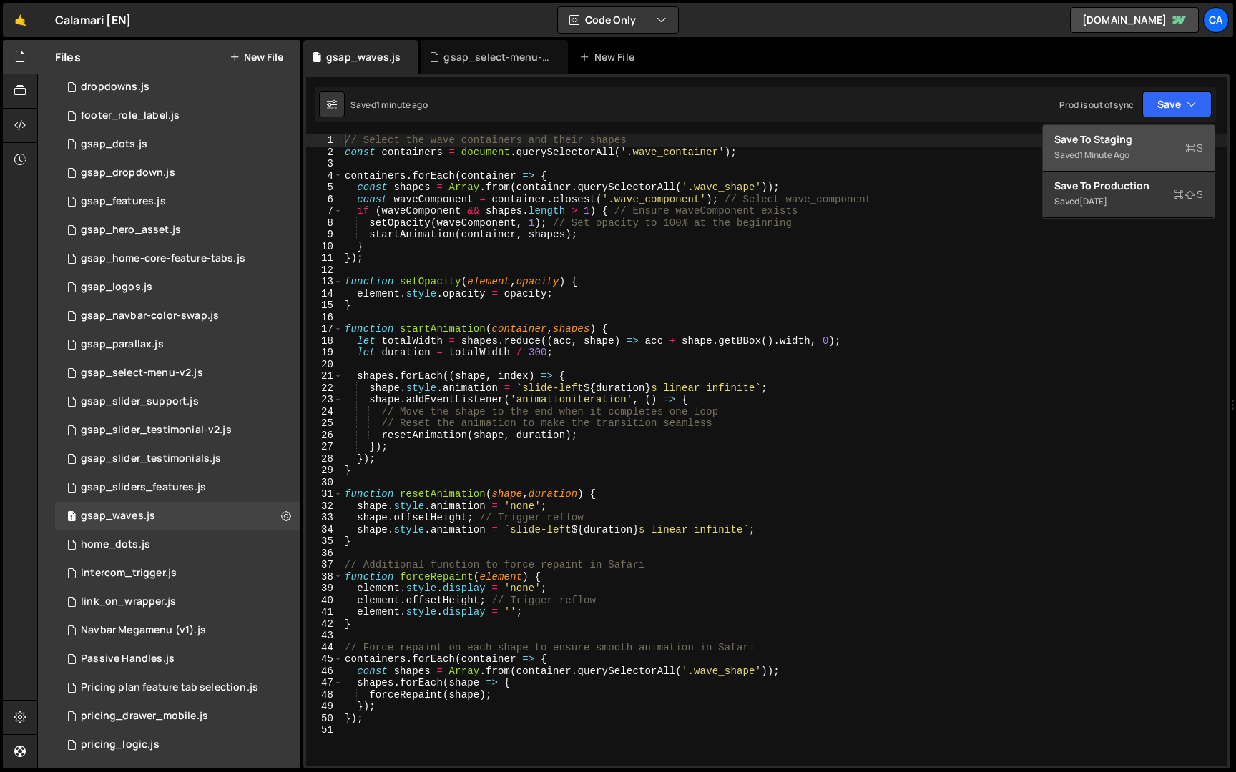
click at [1126, 162] on div "Saved 1 minute ago" at bounding box center [1128, 155] width 149 height 17
